Goal: Task Accomplishment & Management: Complete application form

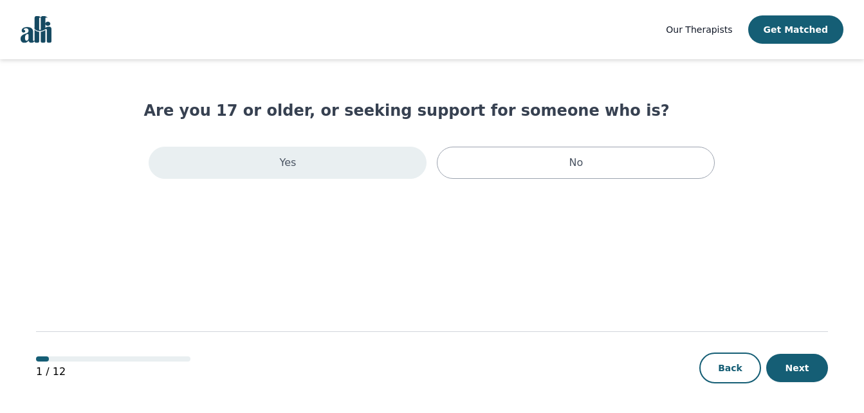
click at [296, 168] on div "Yes" at bounding box center [288, 163] width 278 height 32
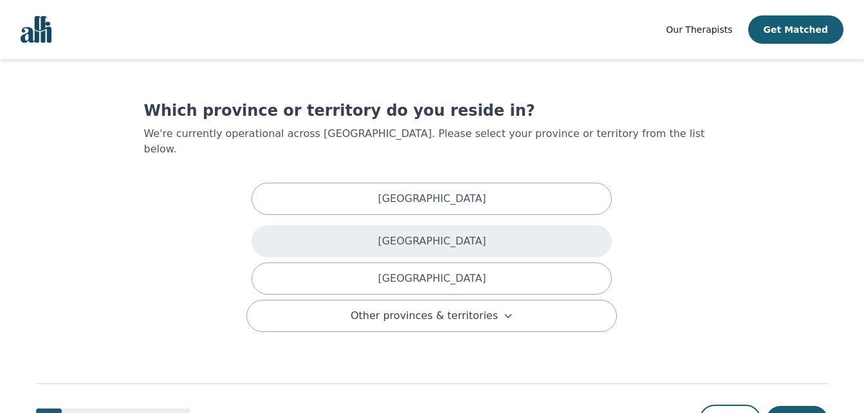
click at [375, 225] on div "[GEOGRAPHIC_DATA]" at bounding box center [431, 241] width 360 height 32
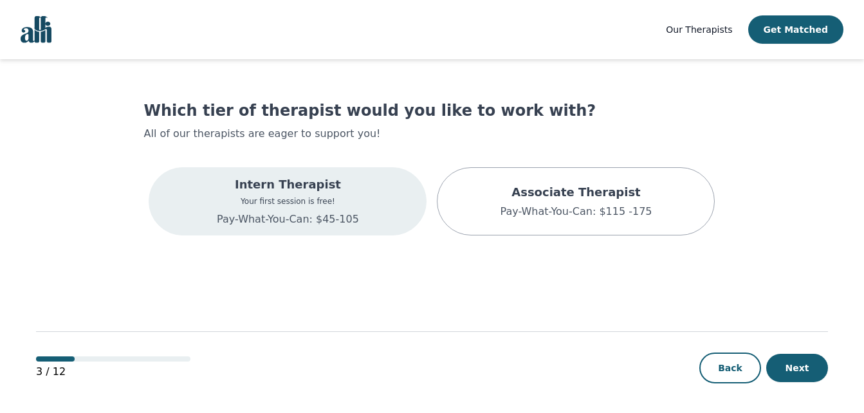
click at [312, 187] on p "Intern Therapist" at bounding box center [288, 185] width 142 height 18
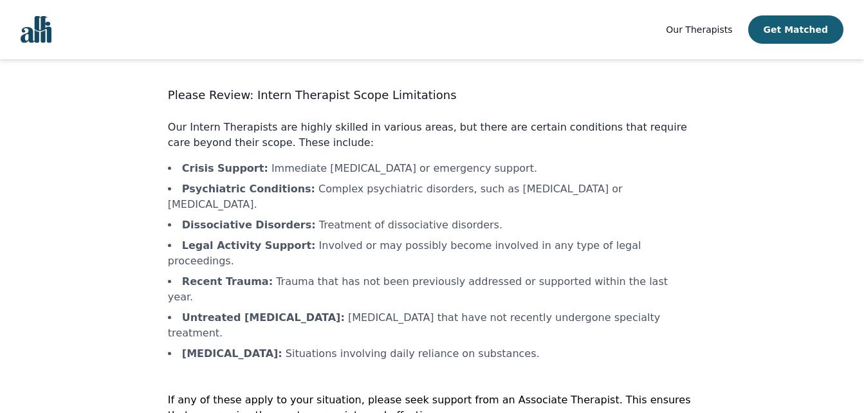
scroll to position [30, 0]
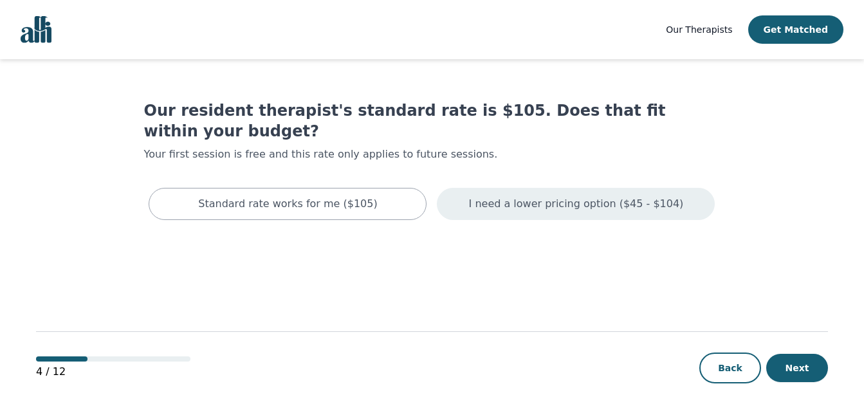
click at [571, 196] on p "I need a lower pricing option ($45 - $104)" at bounding box center [576, 203] width 215 height 15
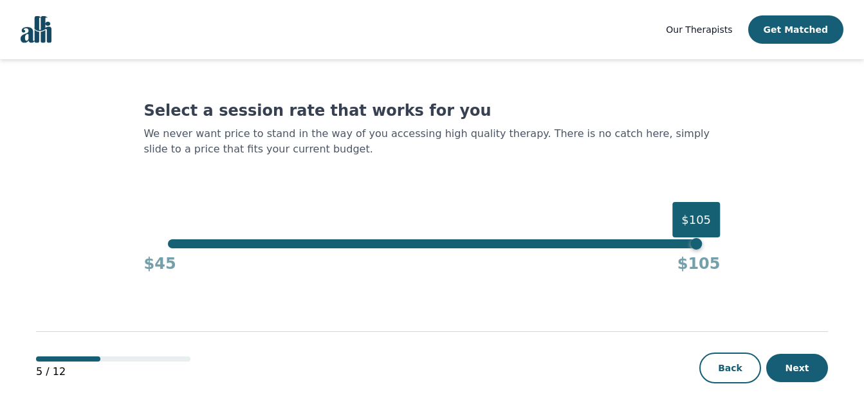
scroll to position [1, 0]
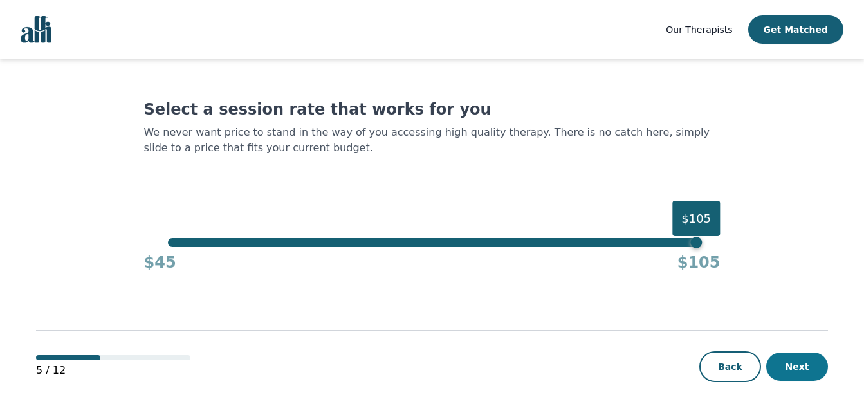
click at [788, 364] on button "Next" at bounding box center [797, 366] width 62 height 28
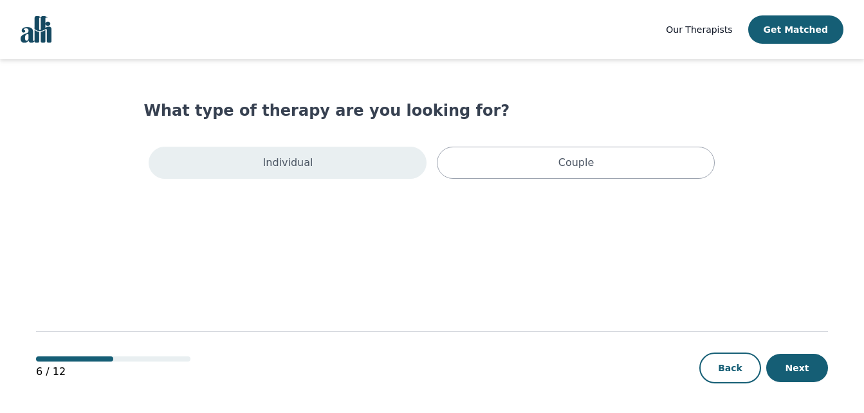
click at [352, 167] on div "Individual" at bounding box center [288, 163] width 278 height 32
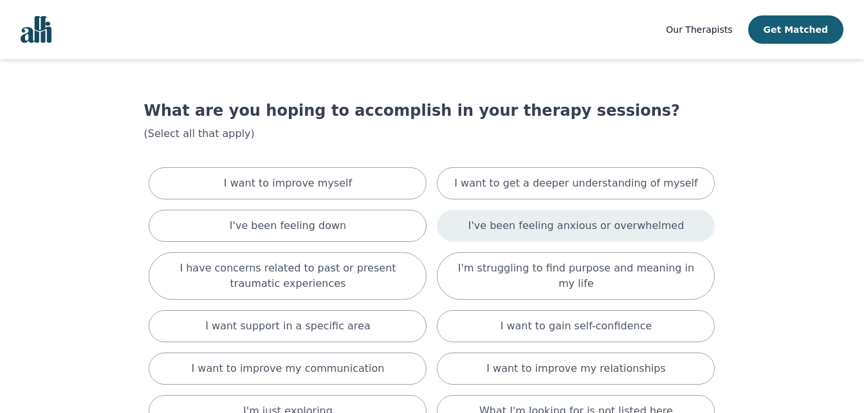
click at [588, 228] on p "I've been feeling anxious or overwhelmed" at bounding box center [576, 225] width 216 height 15
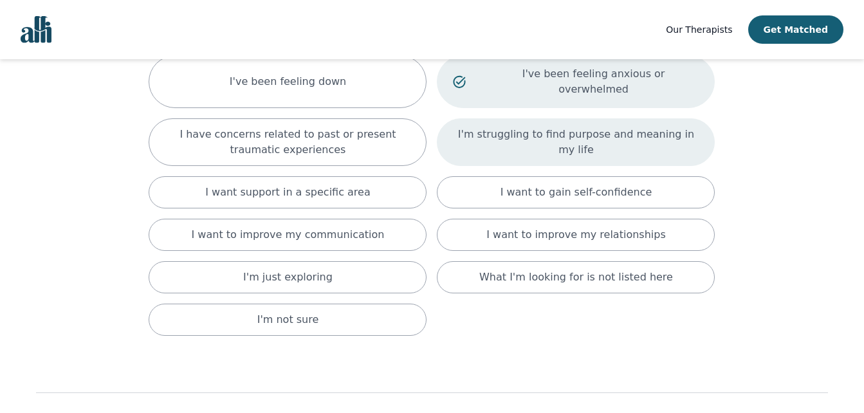
scroll to position [201, 0]
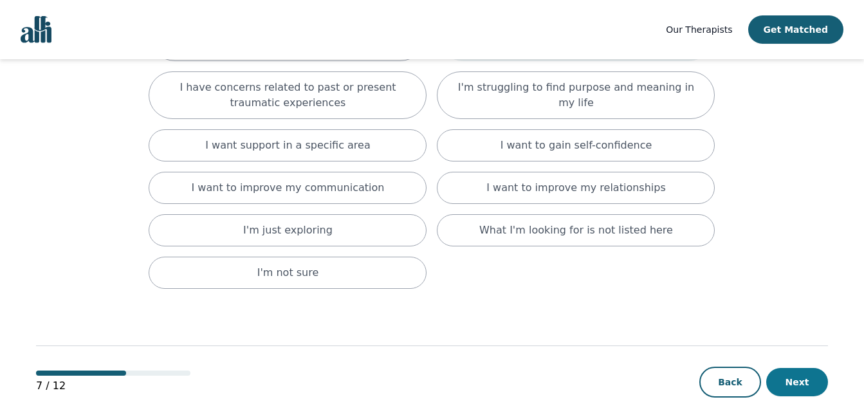
click at [803, 368] on button "Next" at bounding box center [797, 382] width 62 height 28
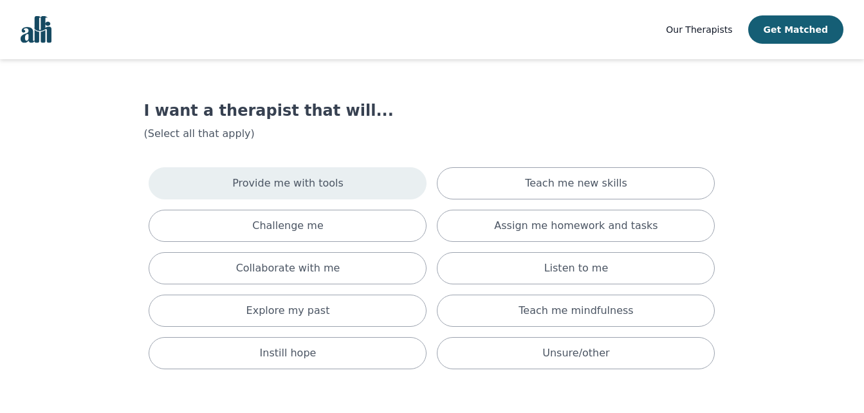
click at [343, 182] on div "Provide me with tools" at bounding box center [288, 183] width 278 height 32
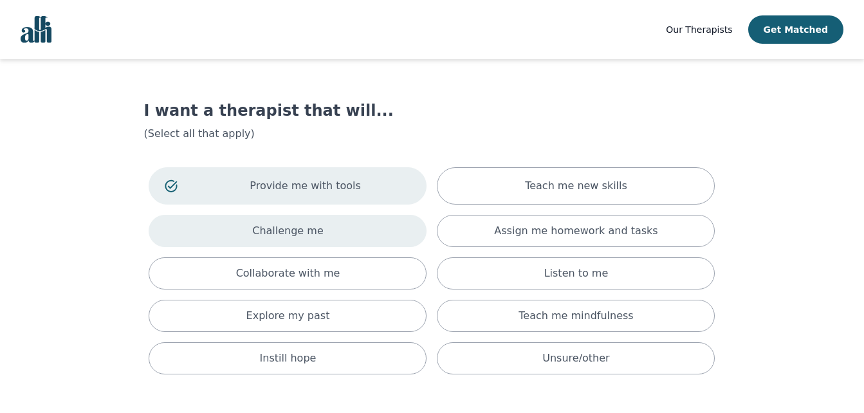
click at [337, 226] on div "Challenge me" at bounding box center [288, 231] width 278 height 32
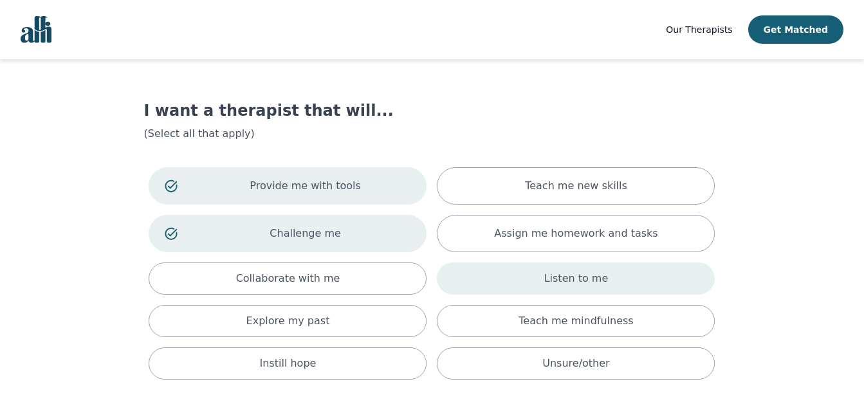
drag, startPoint x: 570, startPoint y: 287, endPoint x: 563, endPoint y: 284, distance: 7.8
click at [567, 285] on div "Listen to me" at bounding box center [576, 278] width 278 height 32
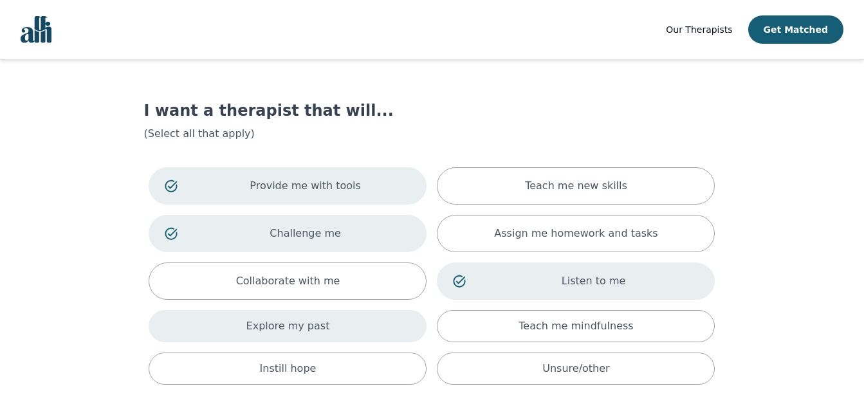
click at [338, 327] on div "Explore my past" at bounding box center [288, 326] width 278 height 32
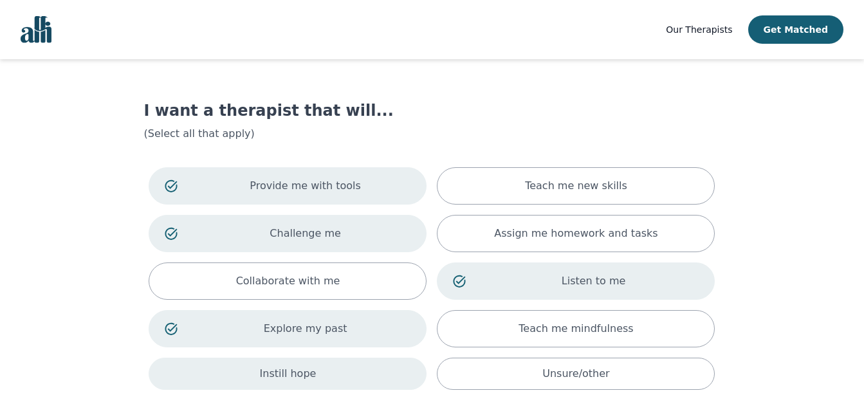
click at [339, 368] on div "Instill hope" at bounding box center [288, 374] width 278 height 32
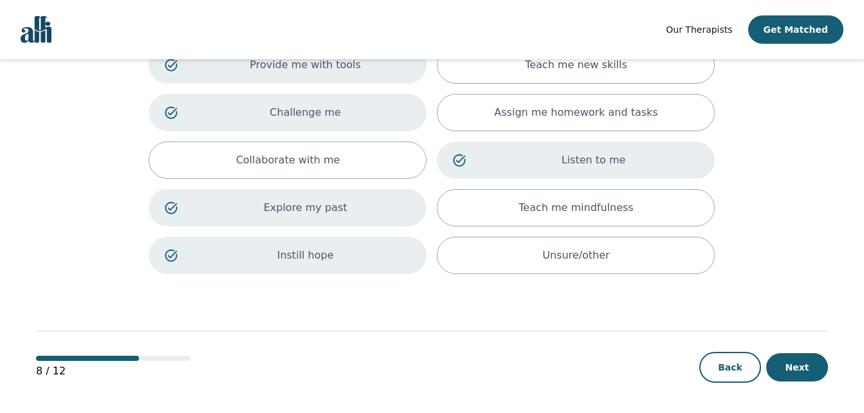
scroll to position [122, 0]
click at [804, 361] on button "Next" at bounding box center [797, 366] width 62 height 28
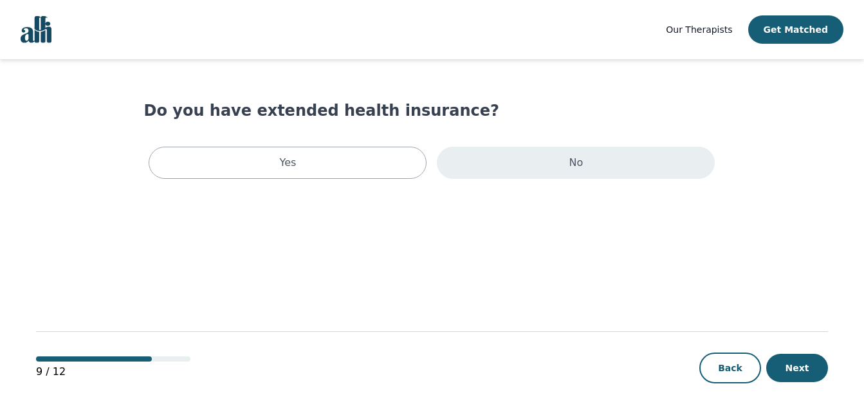
click at [616, 164] on div "No" at bounding box center [576, 163] width 278 height 32
